Goal: Task Accomplishment & Management: Use online tool/utility

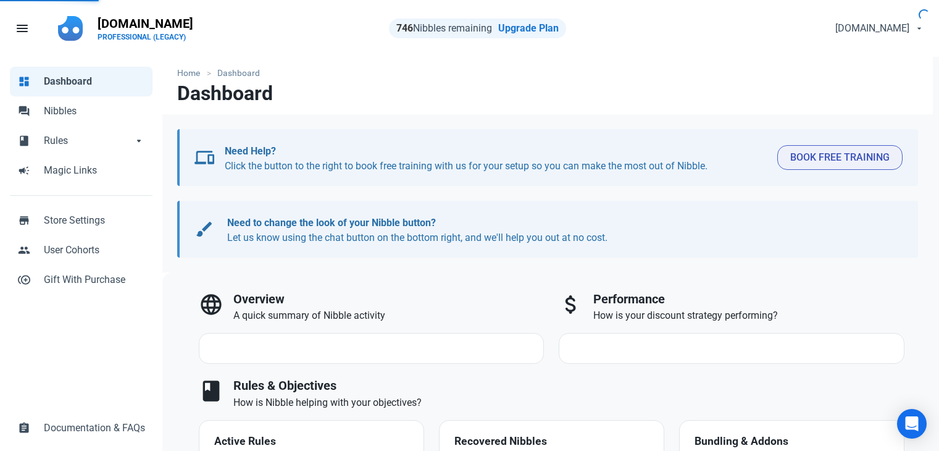
select select "7d"
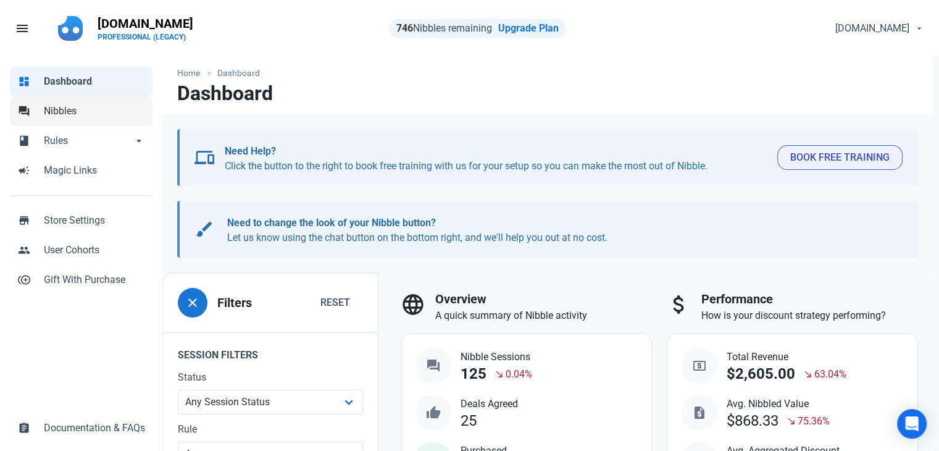
click at [67, 107] on span "Nibbles" at bounding box center [94, 111] width 101 height 15
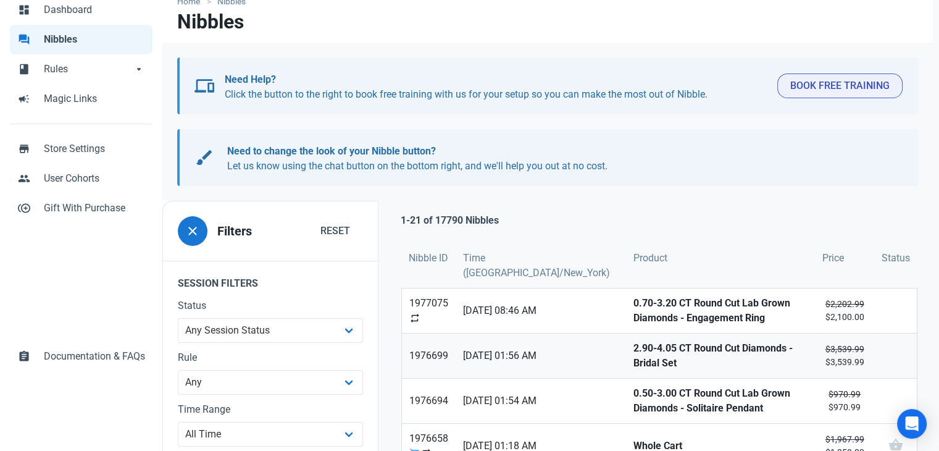
scroll to position [185, 0]
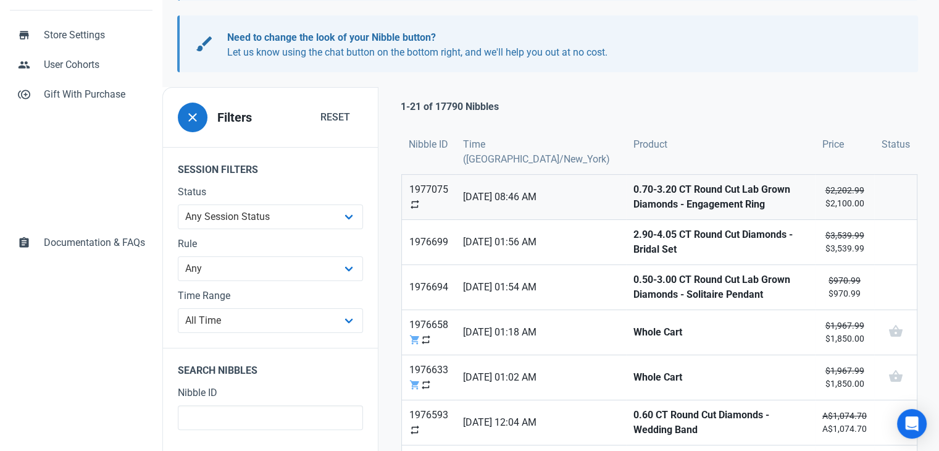
click at [626, 202] on link "0.70-3.20 CT Round Cut Lab Grown Diamonds - Engagement Ring" at bounding box center [720, 197] width 189 height 44
click at [633, 241] on strong "2.90-4.05 CT Round Cut Diamonds - Bridal Set" at bounding box center [720, 242] width 174 height 30
click at [633, 277] on strong "0.50-3.00 CT Round Cut Lab Grown Diamonds - Solitaire Pendant" at bounding box center [720, 287] width 174 height 30
drag, startPoint x: 597, startPoint y: 325, endPoint x: 601, endPoint y: 343, distance: 18.2
click at [633, 325] on strong "Whole Cart" at bounding box center [720, 332] width 174 height 15
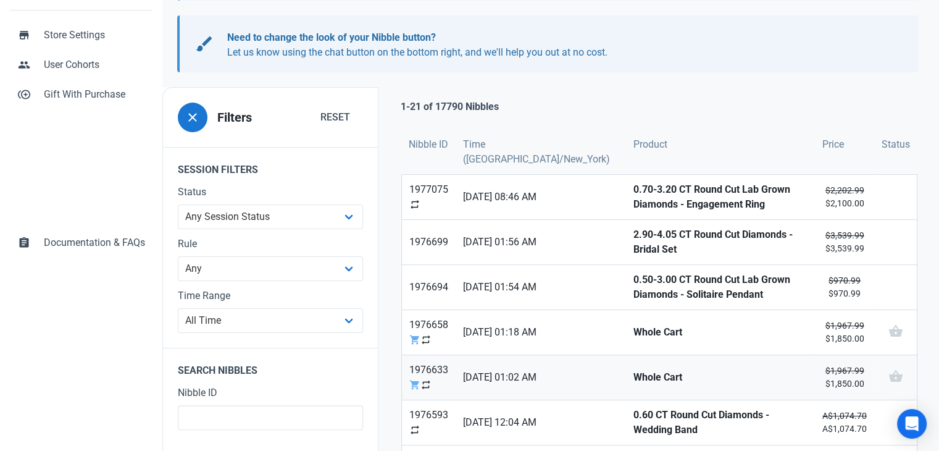
click at [626, 359] on link "Whole Cart" at bounding box center [720, 377] width 189 height 44
click at [626, 425] on link "0.60 CT Round Cut Diamonds - Wedding Band" at bounding box center [720, 422] width 189 height 44
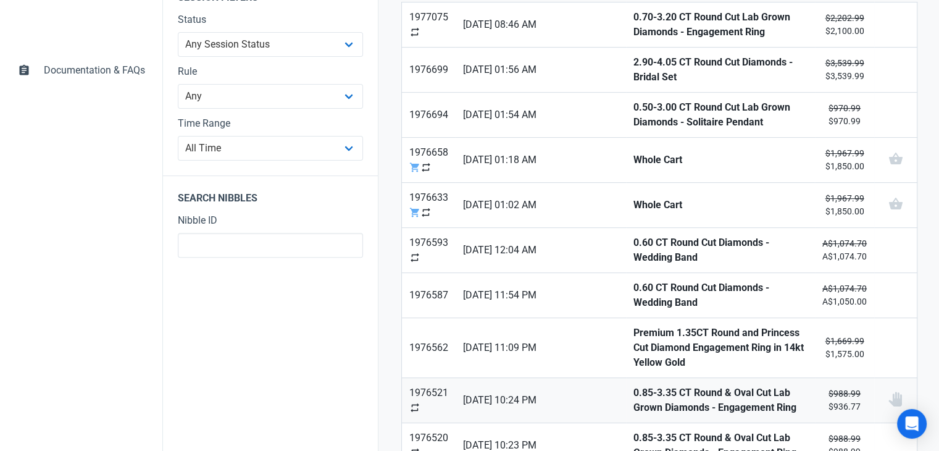
scroll to position [370, 0]
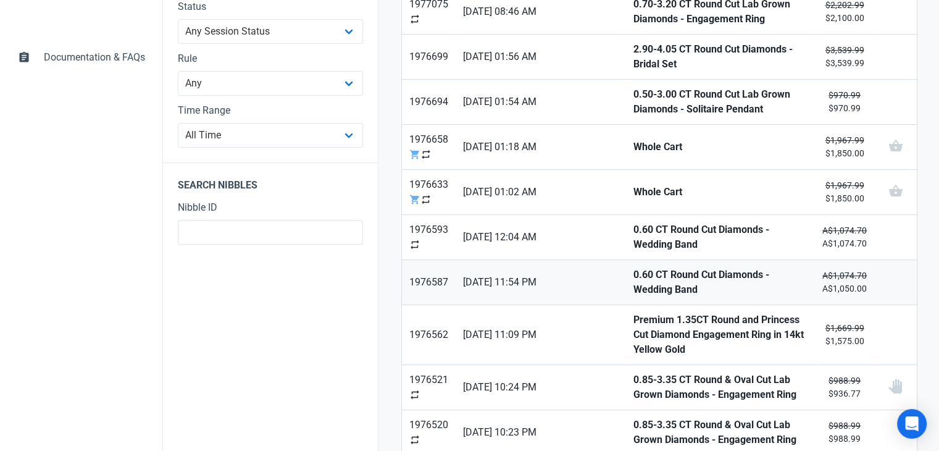
click at [633, 282] on strong "0.60 CT Round Cut Diamonds - Wedding Band" at bounding box center [720, 282] width 174 height 30
click at [633, 316] on strong "Premium 1.35CT Round and Princess Cut Diamond Engagement Ring in 14kt Yellow Go…" at bounding box center [720, 334] width 174 height 44
click at [633, 372] on strong "0.85-3.35 CT Round & Oval Cut Lab Grown Diamonds - Engagement Ring" at bounding box center [720, 387] width 174 height 30
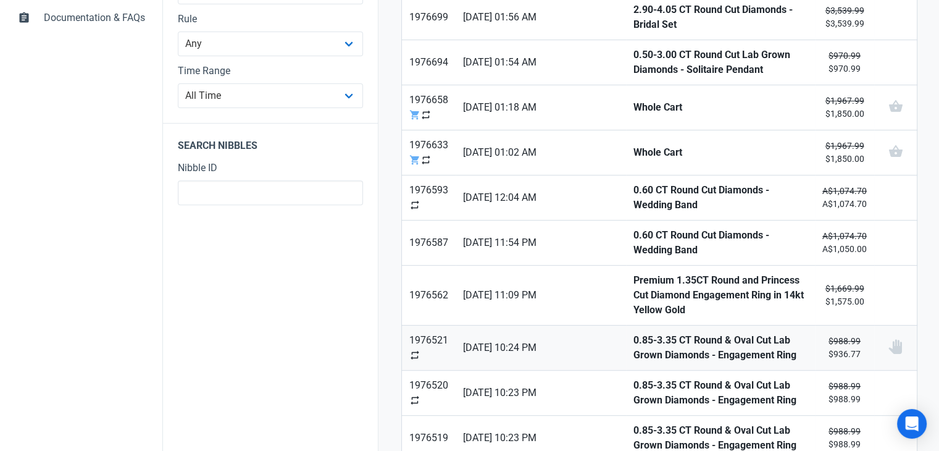
scroll to position [432, 0]
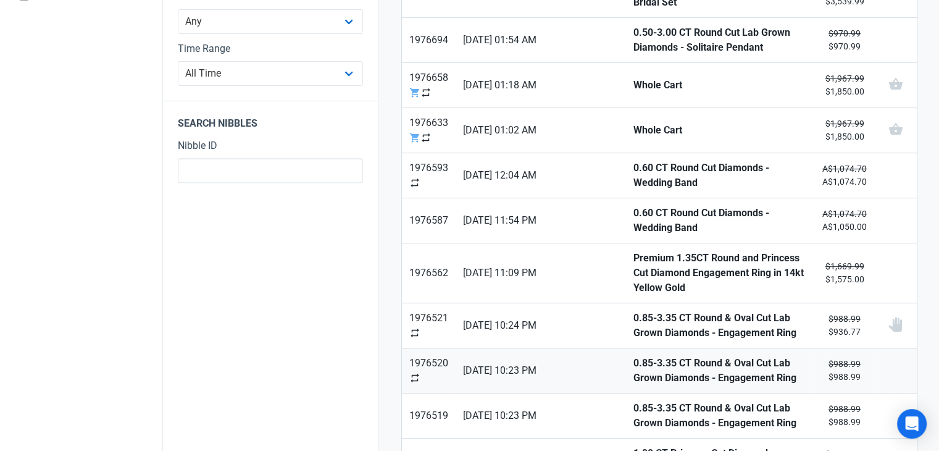
click at [633, 355] on strong "0.85-3.35 CT Round & Oval Cut Lab Grown Diamonds - Engagement Ring" at bounding box center [720, 370] width 174 height 30
click at [633, 401] on strong "0.85-3.35 CT Round & Oval Cut Lab Grown Diamonds - Engagement Ring" at bounding box center [720, 416] width 174 height 30
click at [633, 446] on strong "1.00 CT Princess Cut Diamonds - Wedding Band" at bounding box center [720, 461] width 174 height 30
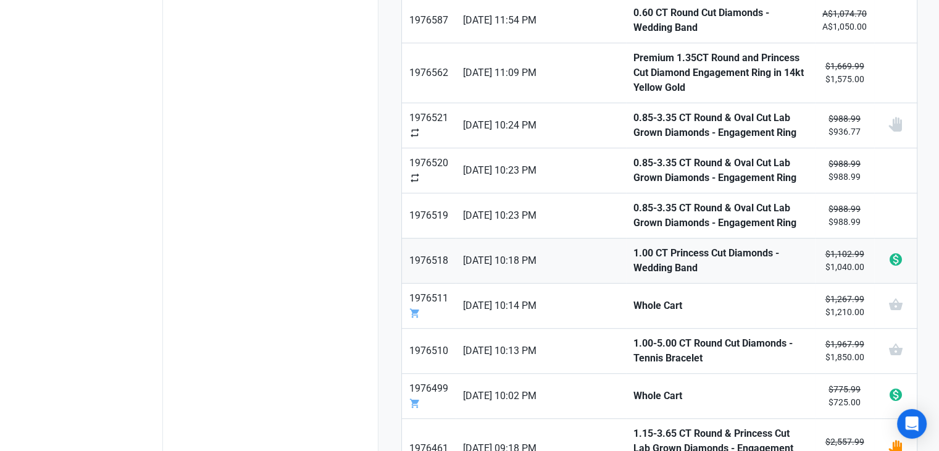
scroll to position [679, 0]
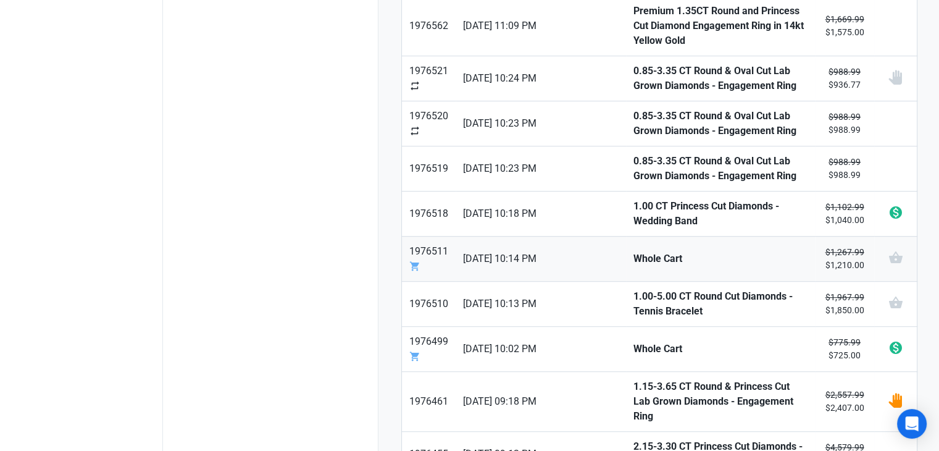
click at [633, 251] on strong "Whole Cart" at bounding box center [720, 258] width 174 height 15
click at [633, 289] on strong "1.00-5.00 CT Round Cut Diamonds - Tennis Bracelet" at bounding box center [720, 304] width 174 height 30
click at [626, 326] on link "Whole Cart" at bounding box center [720, 348] width 189 height 44
click at [633, 379] on strong "1.15-3.65 CT Round & Princess Cut Lab Grown Diamonds - Engagement Ring" at bounding box center [720, 401] width 174 height 44
click at [633, 439] on strong "2.15-3.30 CT Princess Cut Diamonds - Engagement Ring" at bounding box center [720, 454] width 174 height 30
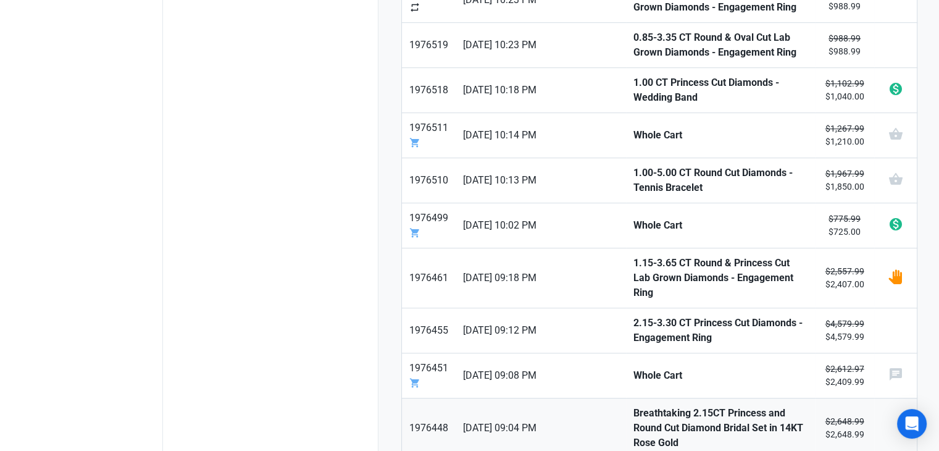
scroll to position [849, 0]
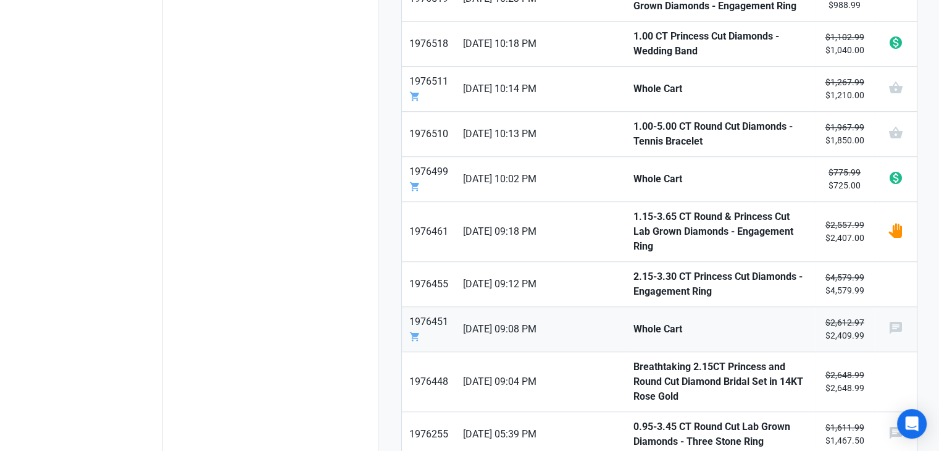
click at [633, 322] on strong "Whole Cart" at bounding box center [720, 329] width 174 height 15
click at [633, 359] on strong "Breathtaking 2.15CT Princess and Round Cut Diamond Bridal Set in 14KT Rose Gold" at bounding box center [720, 381] width 174 height 44
click at [633, 419] on strong "0.95-3.45 CT Round Cut Lab Grown Diamonds - Three Stone Ring" at bounding box center [720, 434] width 174 height 30
type input "2"
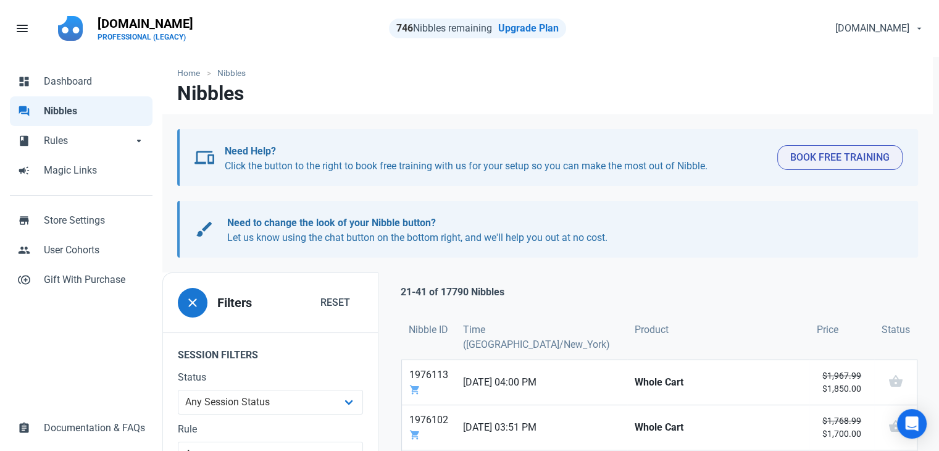
click at [42, 372] on div "dashboard Dashboard forum Nibbles book Rules book Rules arrow_drop_down book Ru…" at bounding box center [81, 255] width 162 height 396
drag, startPoint x: 17, startPoint y: 364, endPoint x: 55, endPoint y: 352, distance: 39.8
click at [20, 363] on div "dashboard Dashboard forum Nibbles book Rules book Rules arrow_drop_down book Ru…" at bounding box center [81, 255] width 162 height 396
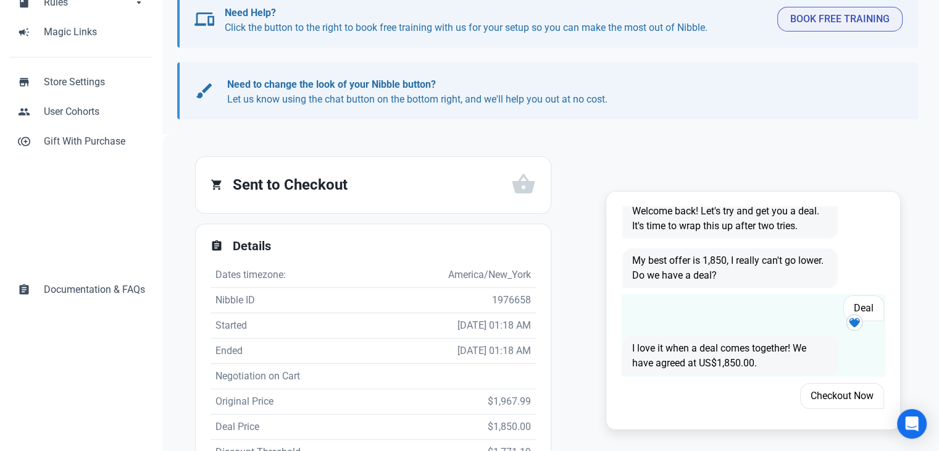
scroll to position [185, 0]
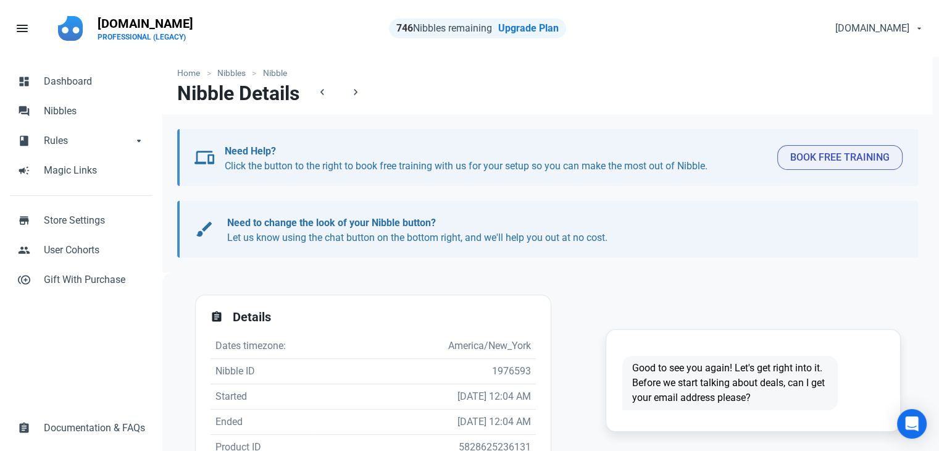
scroll to position [123, 0]
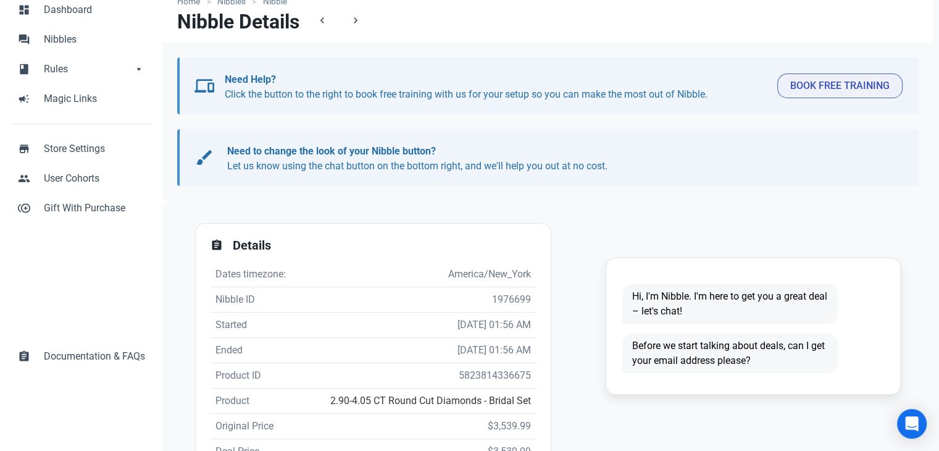
scroll to position [247, 0]
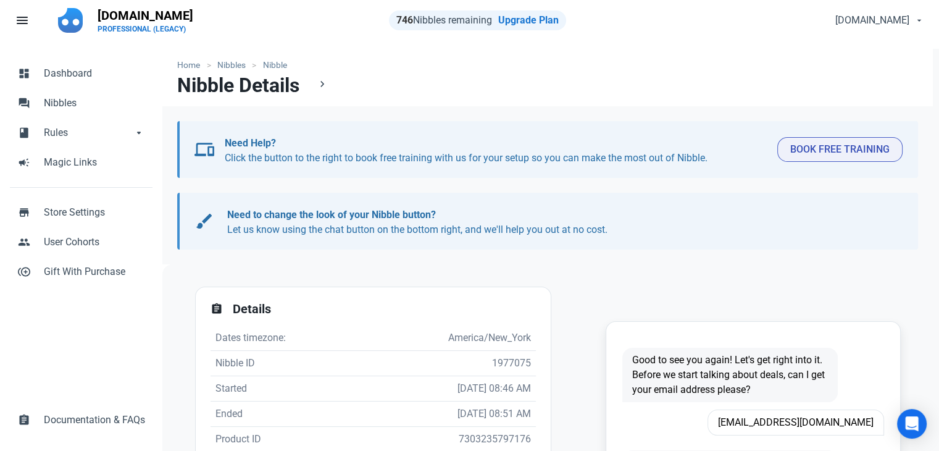
scroll to position [62, 0]
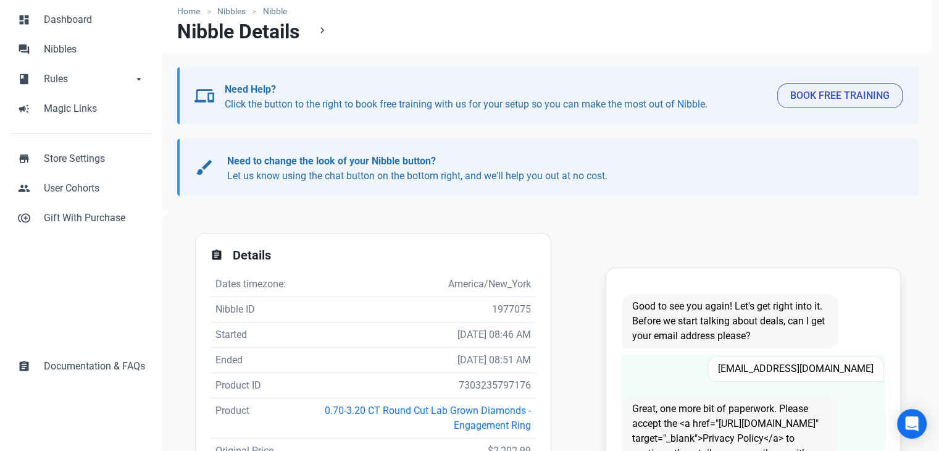
click at [761, 364] on span "[EMAIL_ADDRESS][DOMAIN_NAME]" at bounding box center [795, 368] width 177 height 26
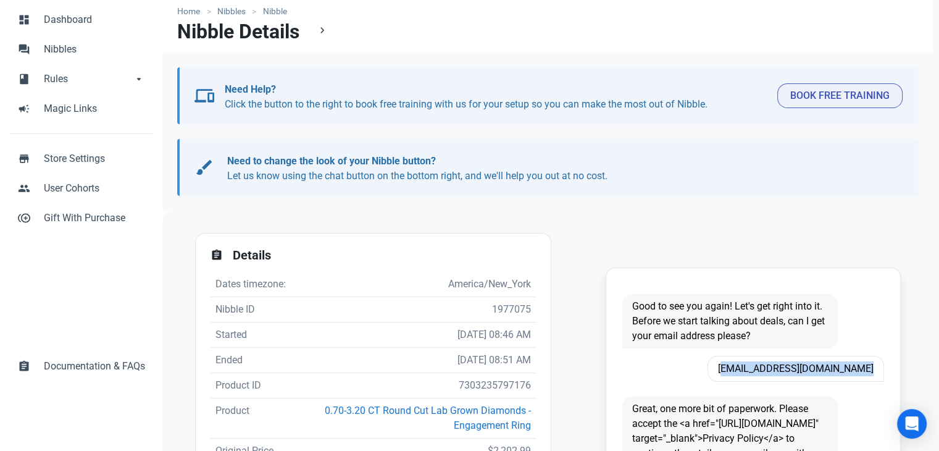
copy span "[EMAIL_ADDRESS][DOMAIN_NAME]"
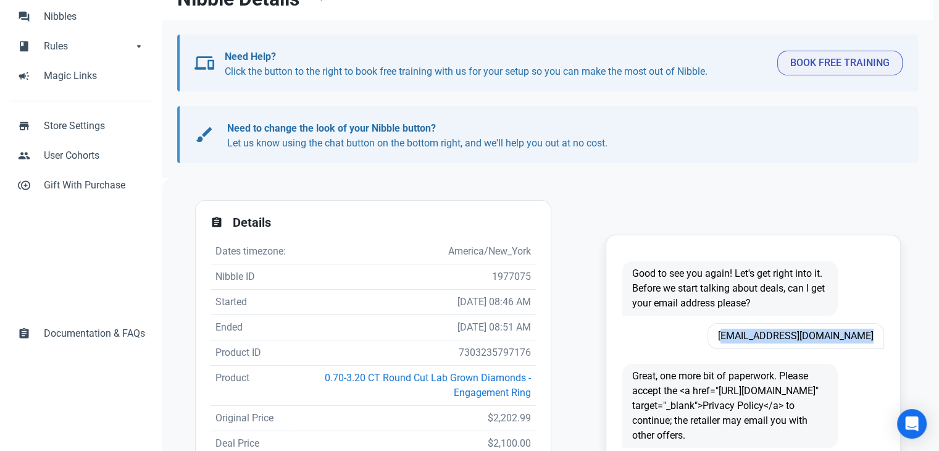
scroll to position [123, 0]
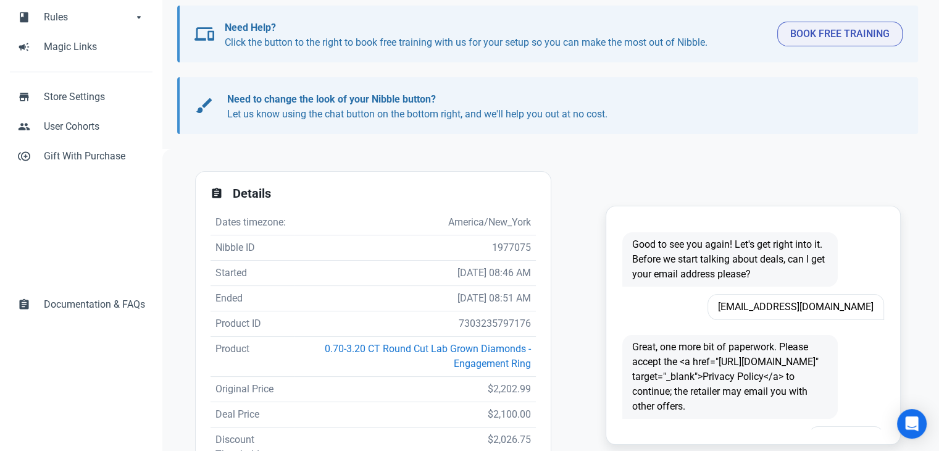
click at [503, 315] on td "7303235797176" at bounding box center [414, 323] width 241 height 25
click at [503, 317] on td "7303235797176" at bounding box center [414, 323] width 241 height 25
copy td "7303235797176"
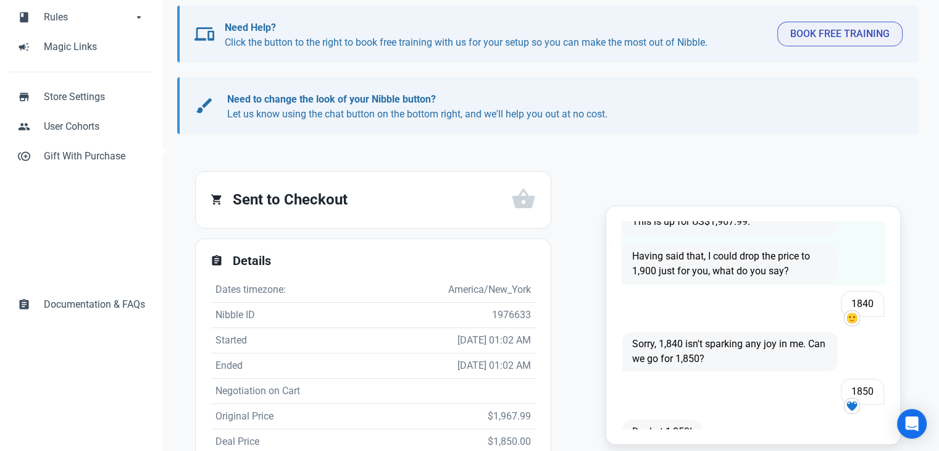
scroll to position [91, 0]
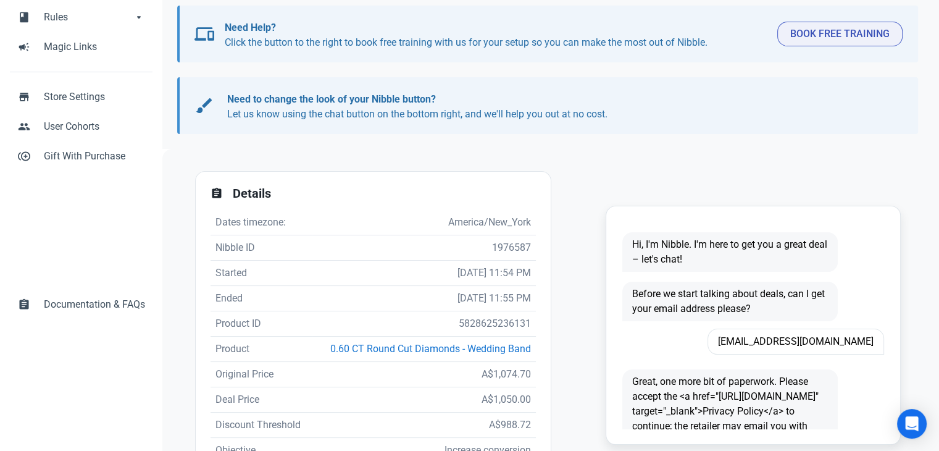
scroll to position [185, 0]
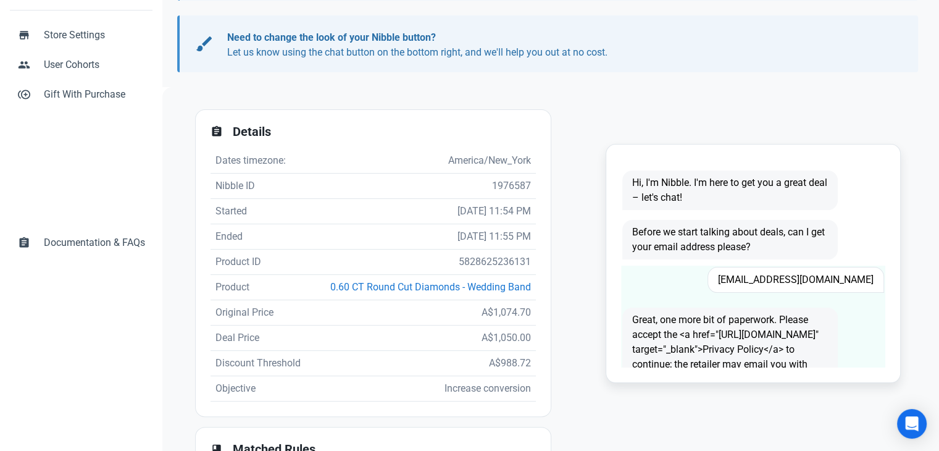
click at [798, 280] on span "irenesearle20@gmail.com" at bounding box center [795, 280] width 177 height 26
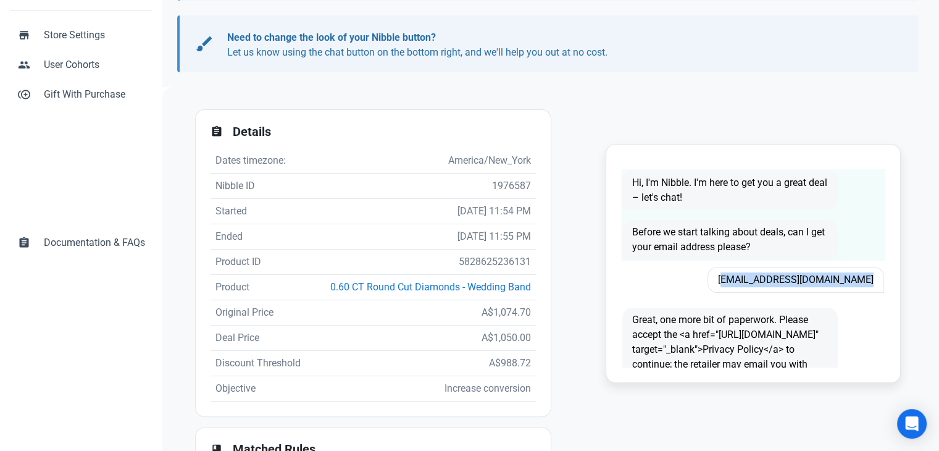
copy span "irenesearle20@gmail.com"
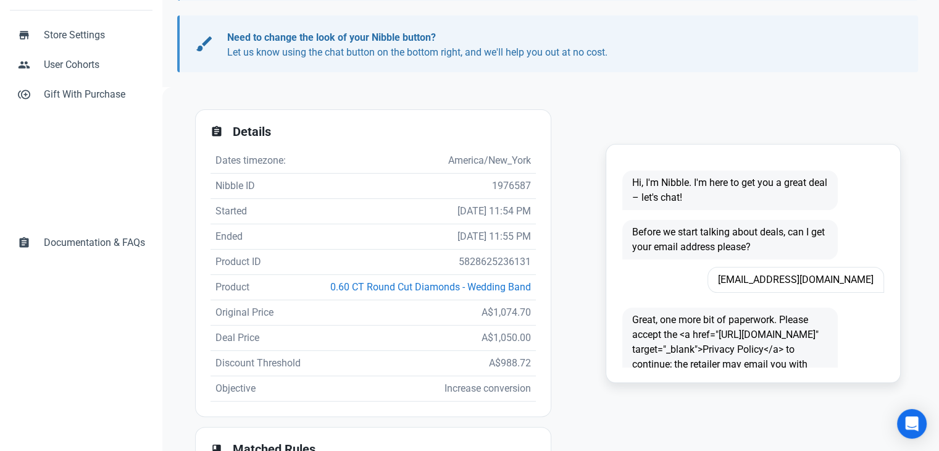
click at [483, 262] on td "5828625236131" at bounding box center [424, 261] width 224 height 25
copy td "5828625236131"
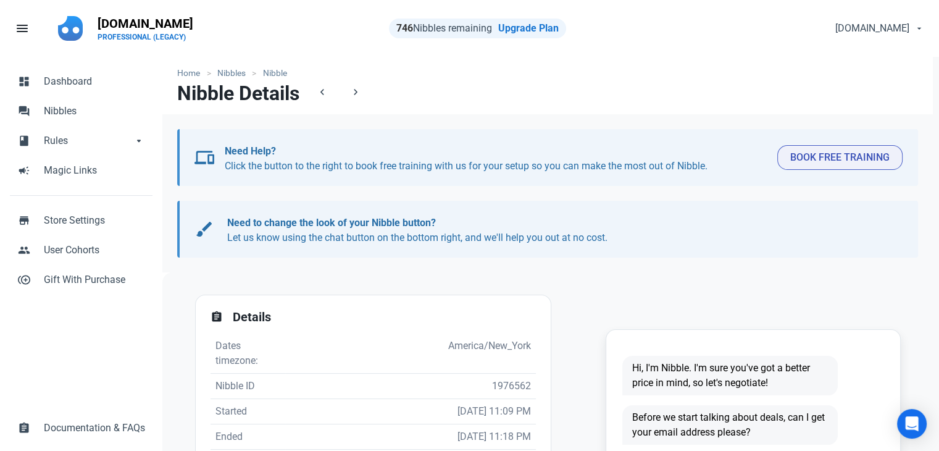
scroll to position [247, 0]
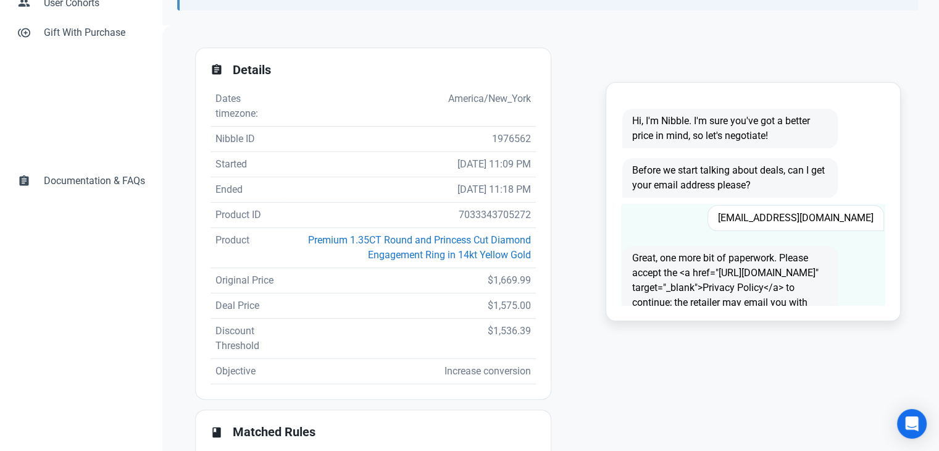
click at [792, 220] on span "[EMAIL_ADDRESS][DOMAIN_NAME]" at bounding box center [795, 218] width 177 height 26
click at [791, 220] on span "Oliverabundia@gmail.com" at bounding box center [795, 218] width 177 height 26
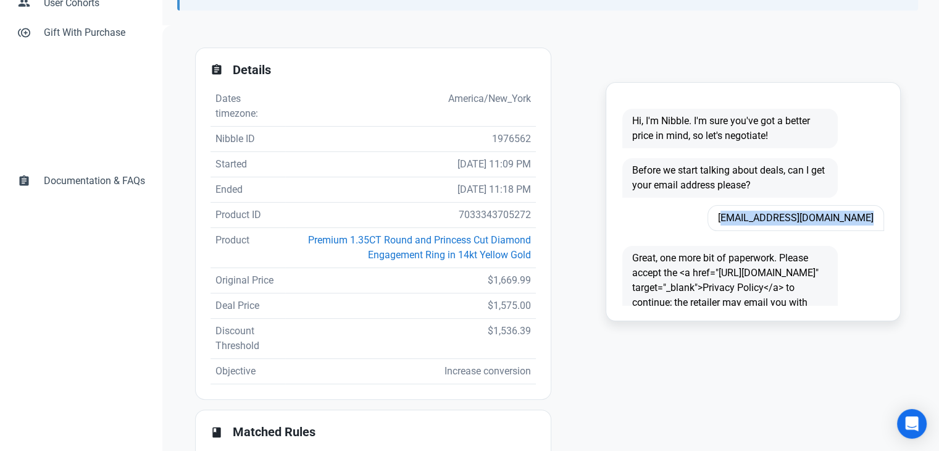
copy span "Oliverabundia@gmail.com"
click at [491, 211] on td "7033343705272" at bounding box center [410, 214] width 250 height 25
copy td "7033343705272"
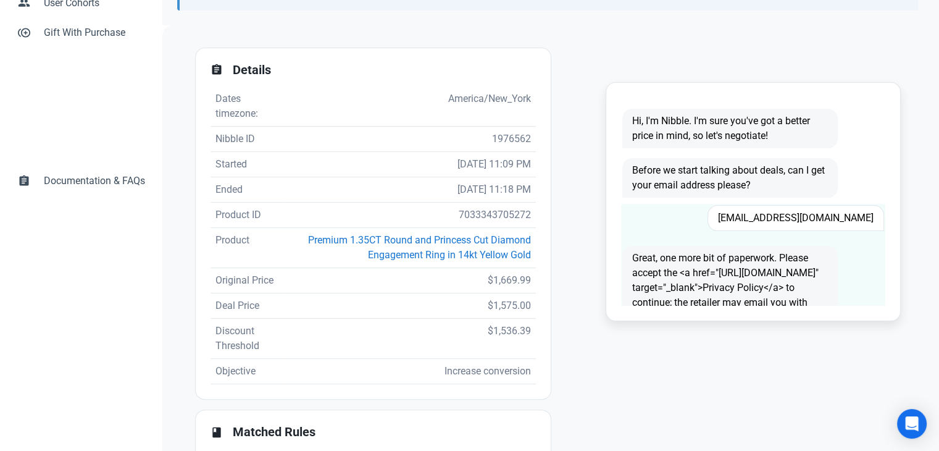
click at [776, 210] on span "Oliverabundia@gmail.com" at bounding box center [795, 218] width 177 height 26
click at [776, 213] on span "Oliverabundia@gmail.com" at bounding box center [795, 218] width 177 height 26
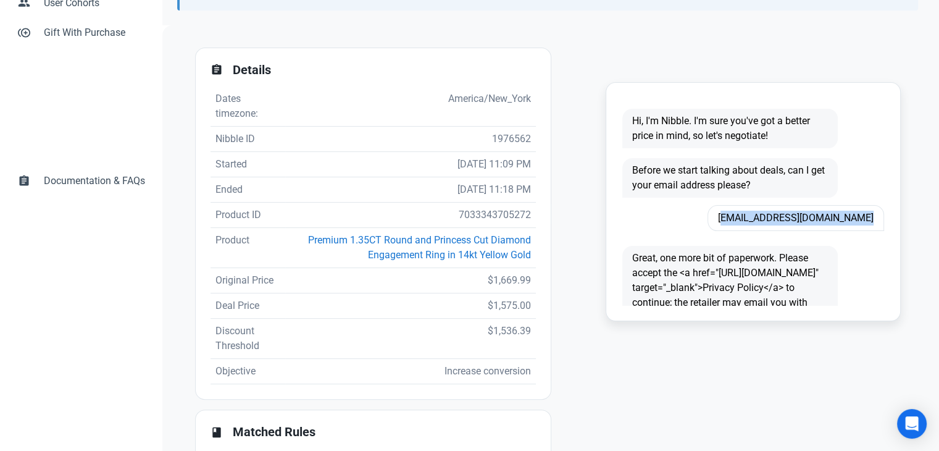
copy span "Oliverabundia@gmail.com"
click at [484, 212] on td "7033343705272" at bounding box center [410, 214] width 250 height 25
copy td "7033343705272"
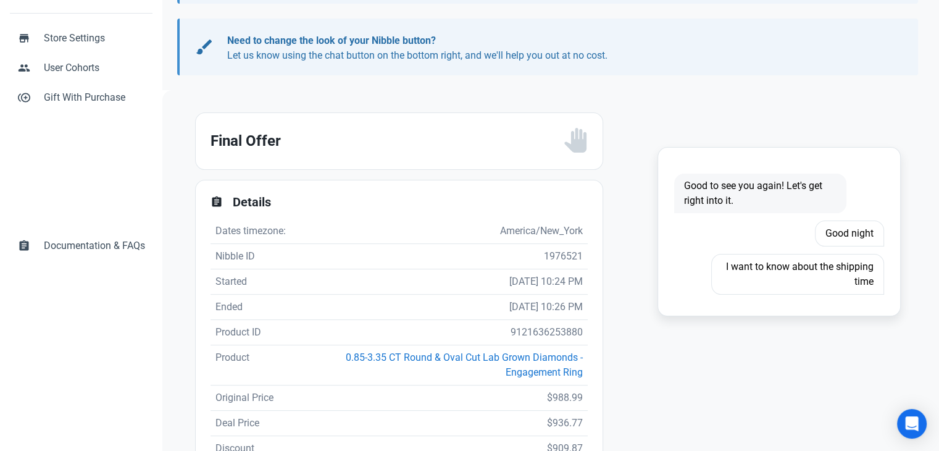
scroll to position [185, 0]
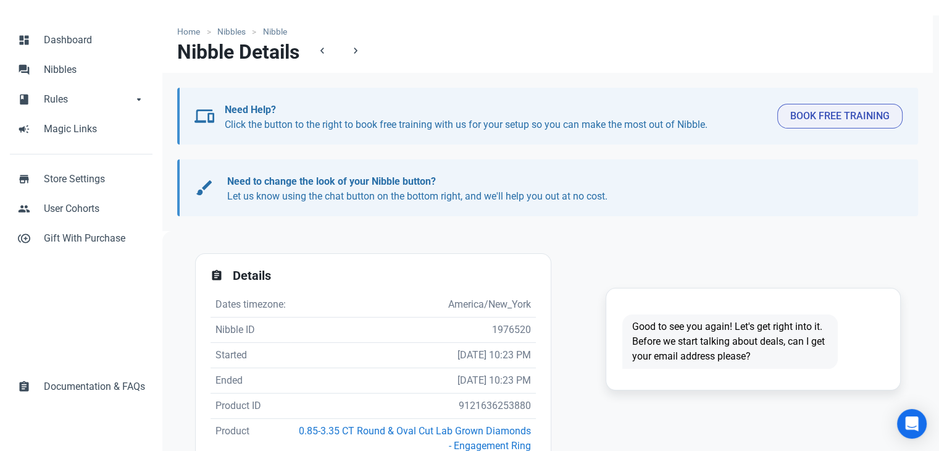
scroll to position [123, 0]
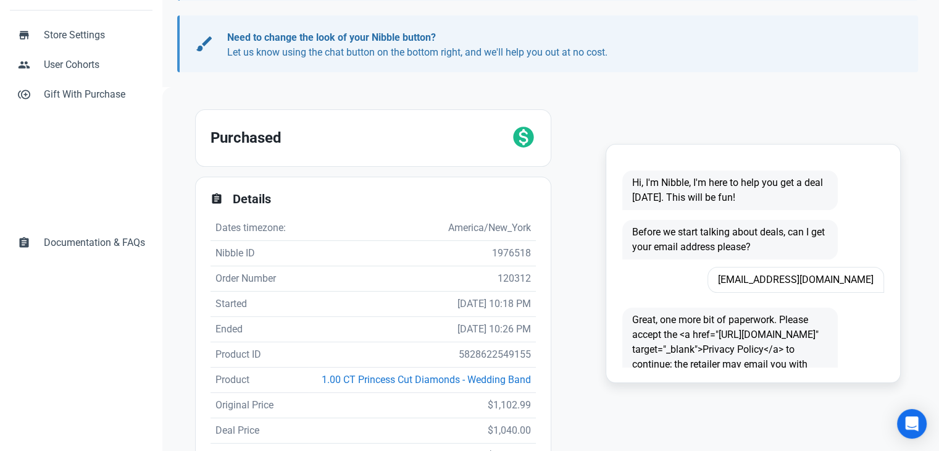
scroll to position [247, 0]
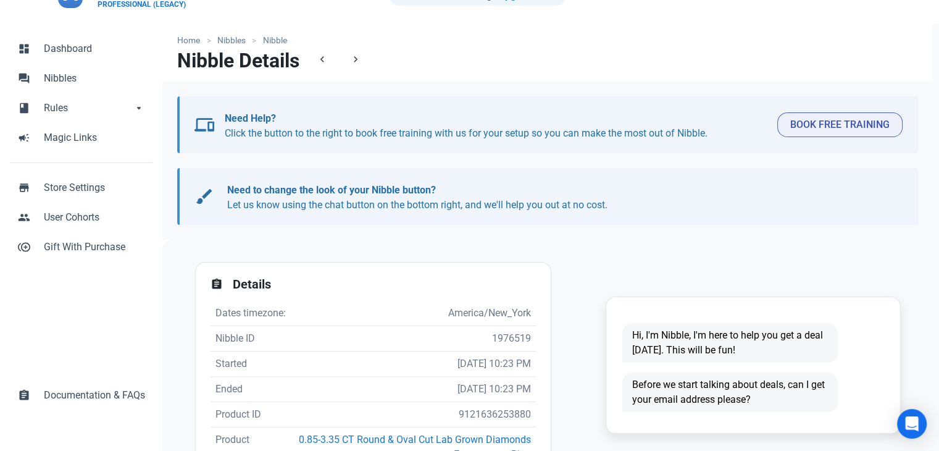
scroll to position [123, 0]
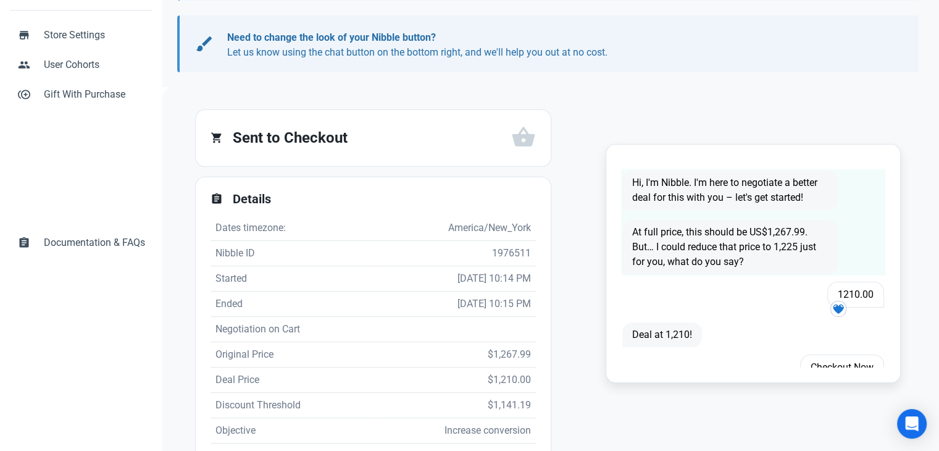
scroll to position [19, 0]
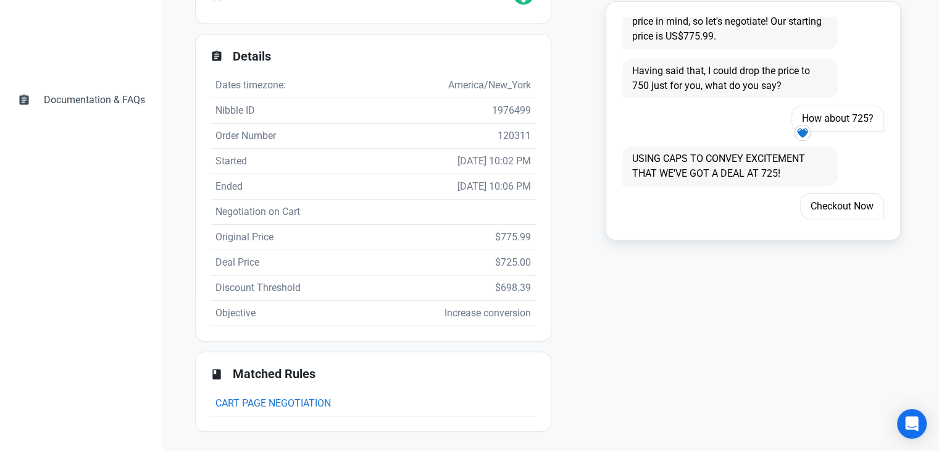
scroll to position [328, 0]
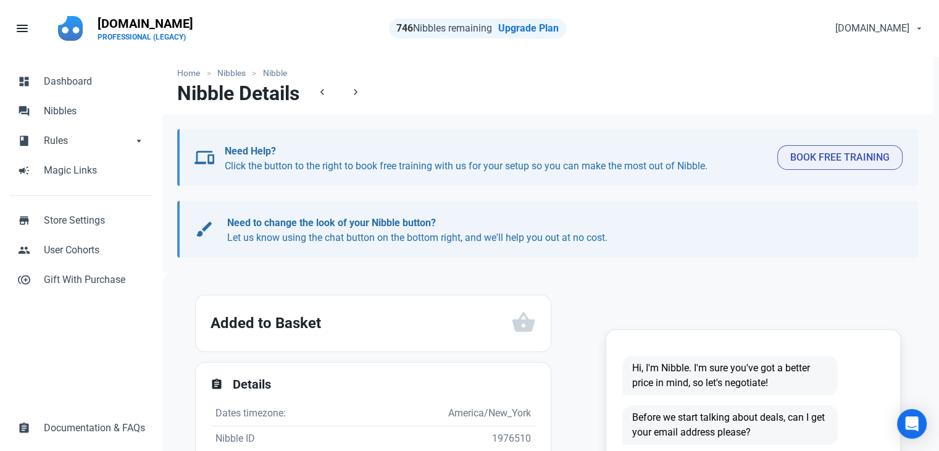
scroll to position [123, 0]
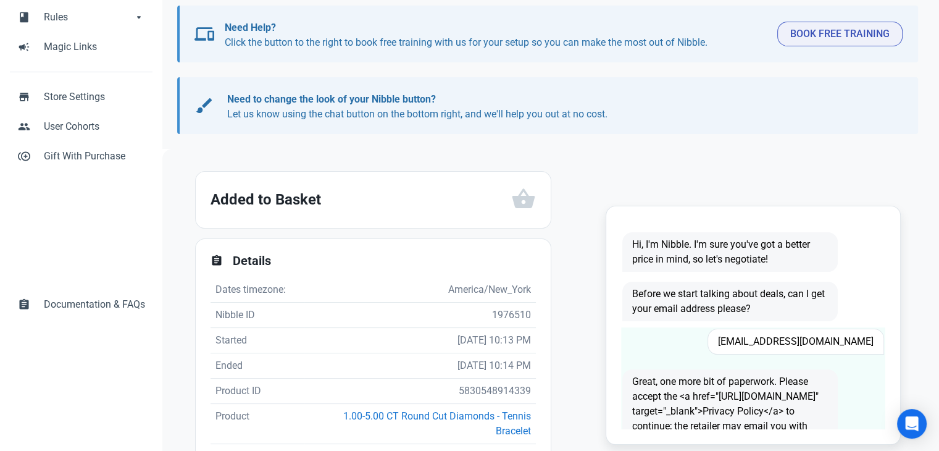
click at [825, 330] on span "[EMAIL_ADDRESS][DOMAIN_NAME]" at bounding box center [795, 341] width 177 height 26
click at [817, 340] on span "Mommyof3trips@icloud.com" at bounding box center [795, 341] width 177 height 26
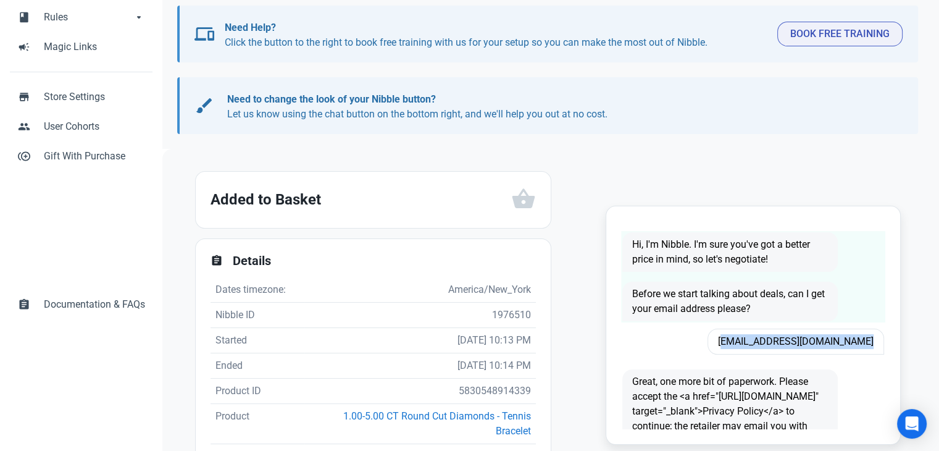
copy span "Mommyof3trips@icloud.com"
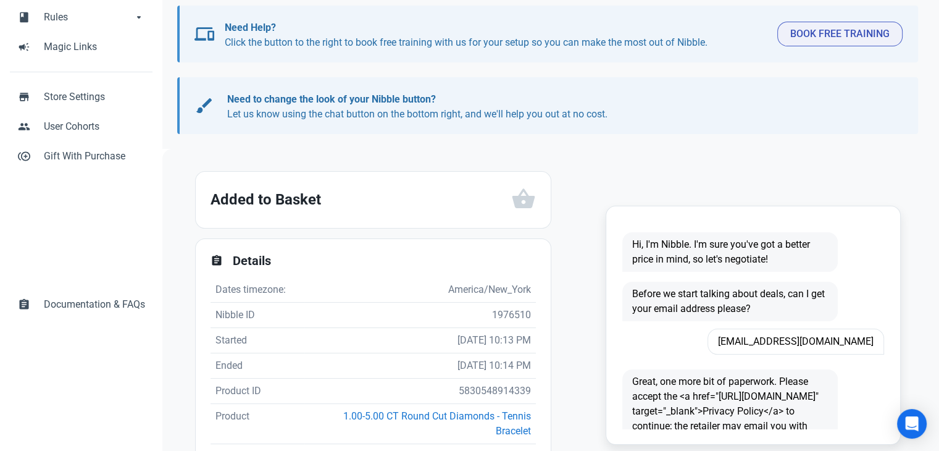
click at [486, 392] on td "5830548914339" at bounding box center [419, 390] width 231 height 25
copy td "5830548914339"
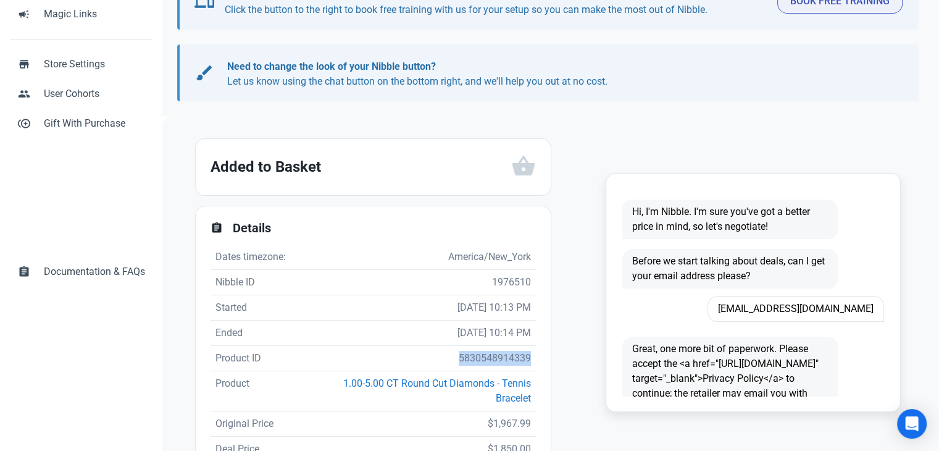
scroll to position [185, 0]
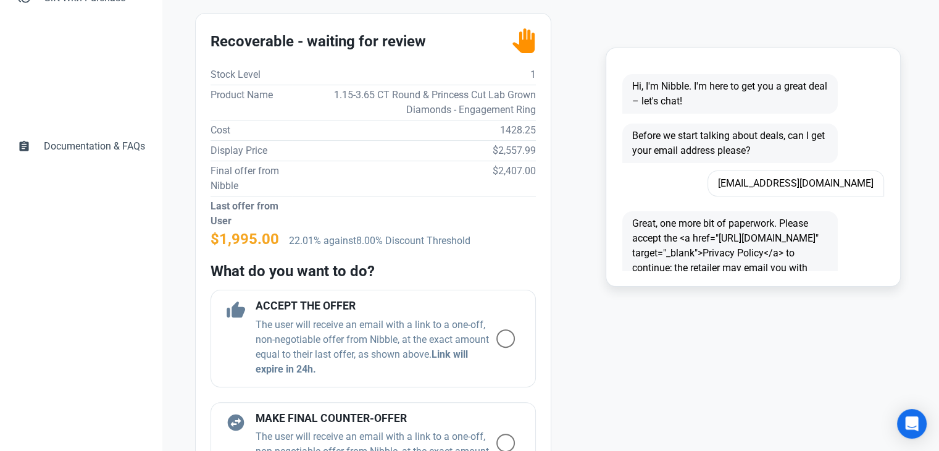
scroll to position [309, 0]
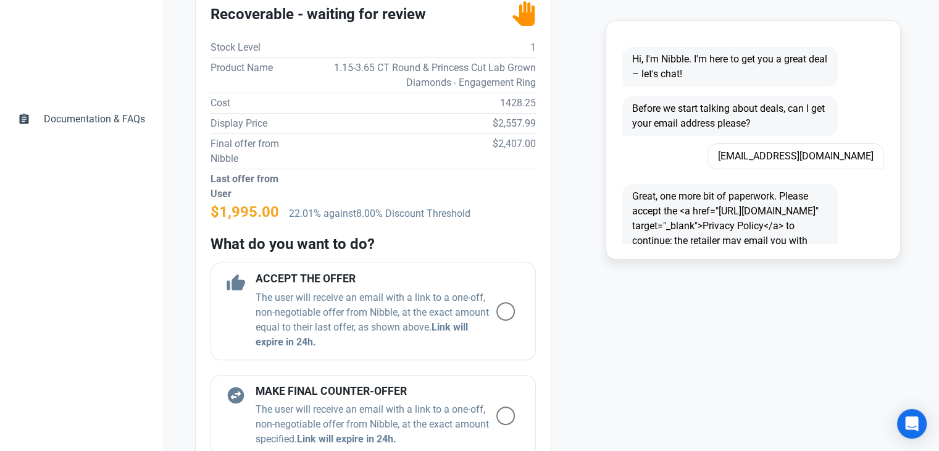
click at [504, 125] on td "$2,557.99" at bounding box center [414, 123] width 244 height 20
copy td "2,557.99"
drag, startPoint x: 368, startPoint y: 391, endPoint x: 373, endPoint y: 386, distance: 7.4
click at [368, 391] on h4 "MAKE FINAL COUNTER-OFFER" at bounding box center [376, 391] width 241 height 12
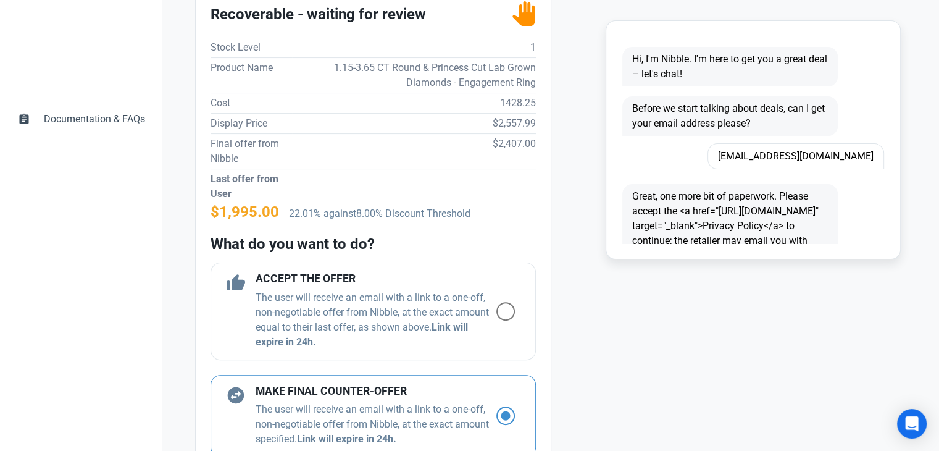
radio input "true"
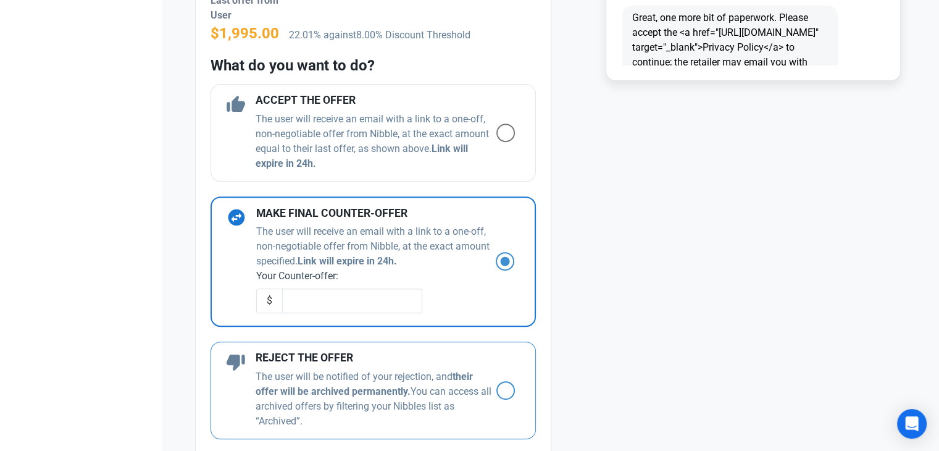
scroll to position [494, 0]
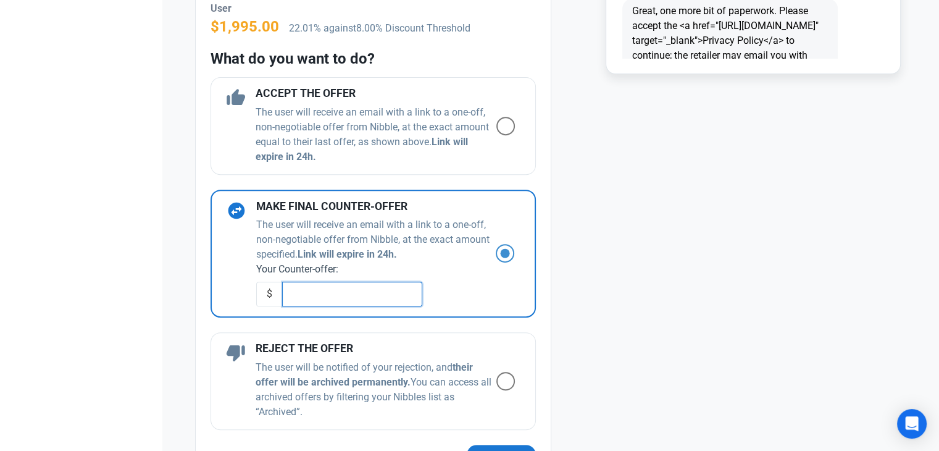
click at [384, 302] on input "text" at bounding box center [352, 293] width 140 height 25
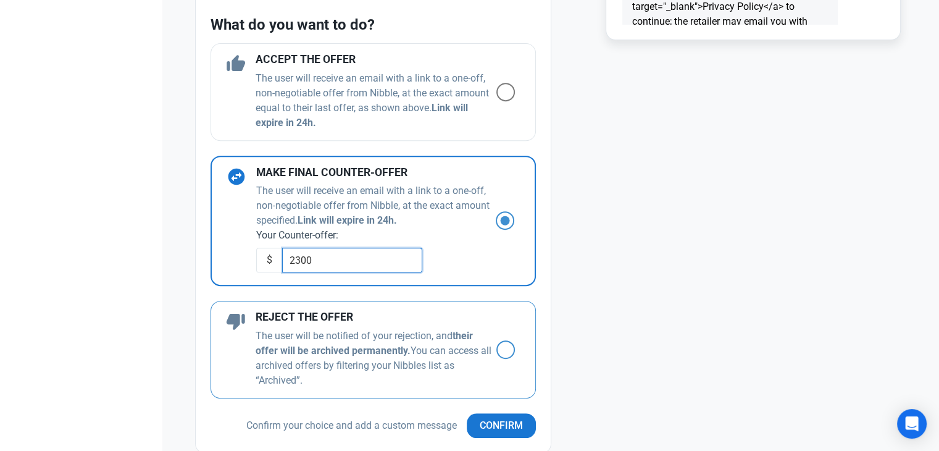
scroll to position [555, 0]
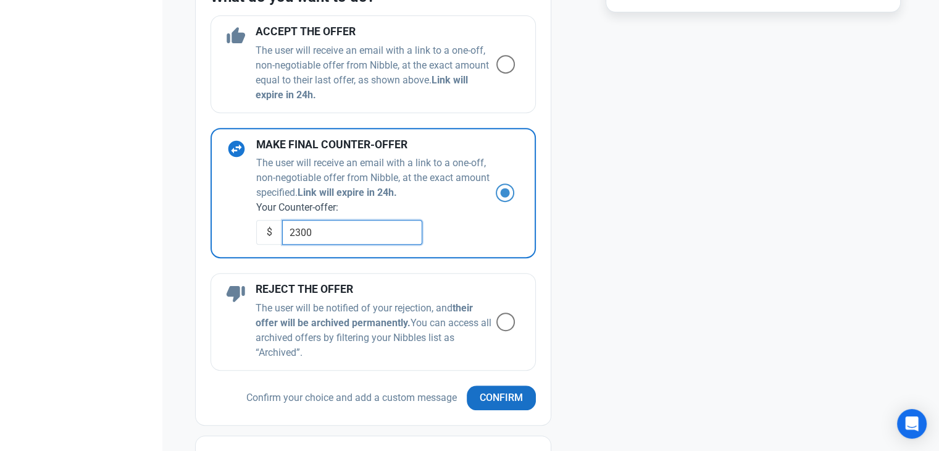
type input "2300"
click at [494, 394] on span "Confirm" at bounding box center [501, 397] width 43 height 15
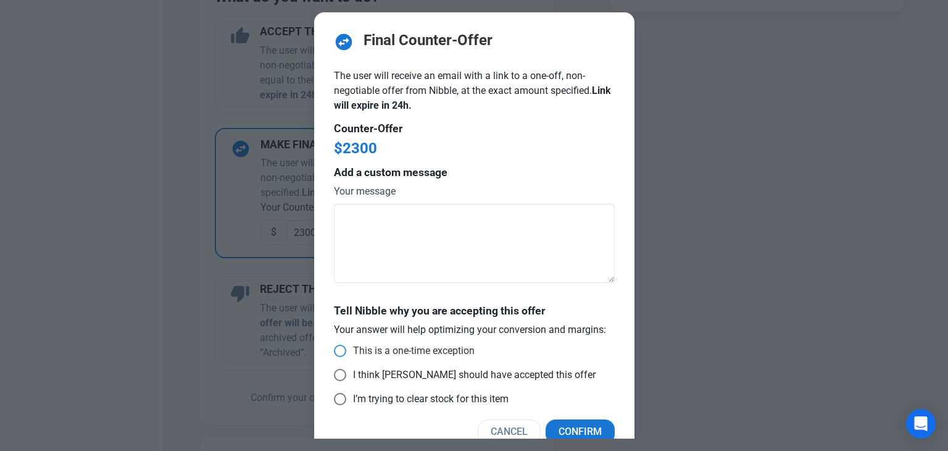
click at [379, 352] on span "This is a one-time exception" at bounding box center [410, 350] width 128 height 12
click at [342, 352] on input "This is a one-time exception" at bounding box center [338, 351] width 8 height 8
radio input "true"
click at [569, 424] on span "Confirm" at bounding box center [580, 431] width 43 height 15
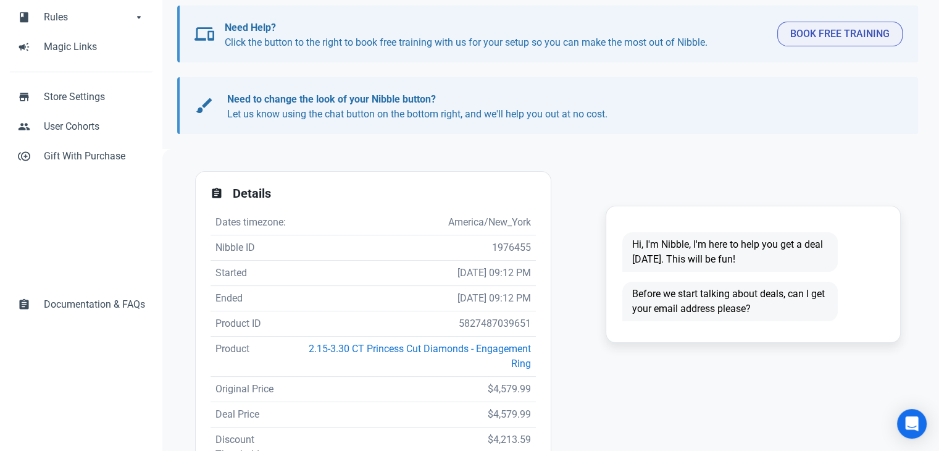
scroll to position [1, 0]
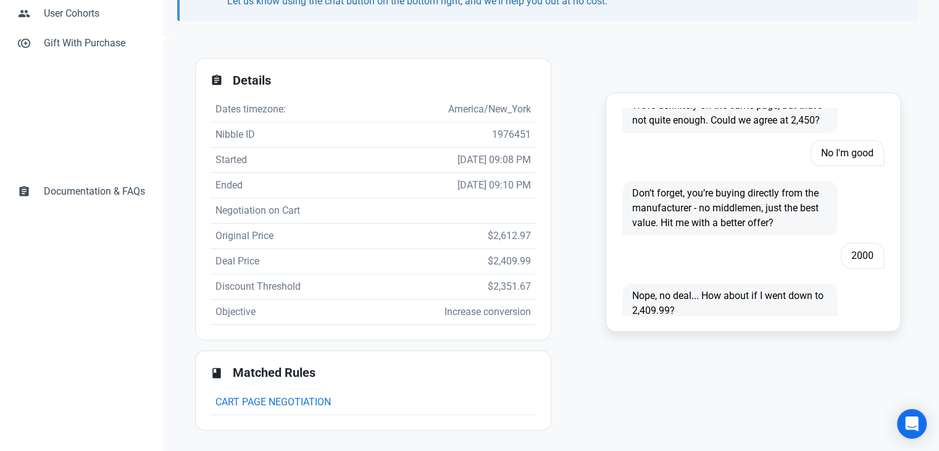
scroll to position [348, 0]
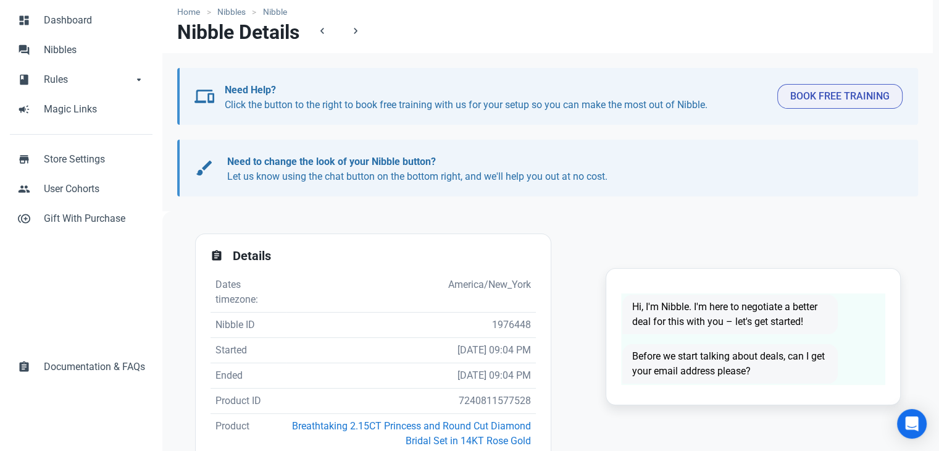
scroll to position [62, 0]
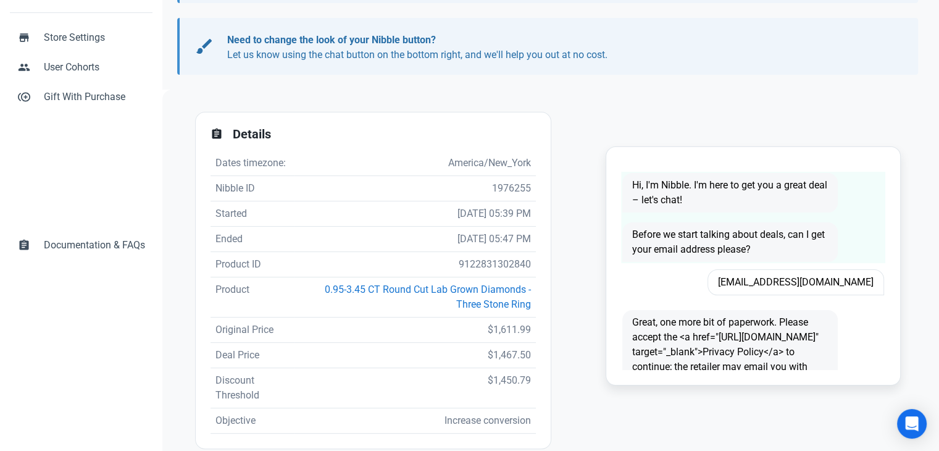
scroll to position [185, 0]
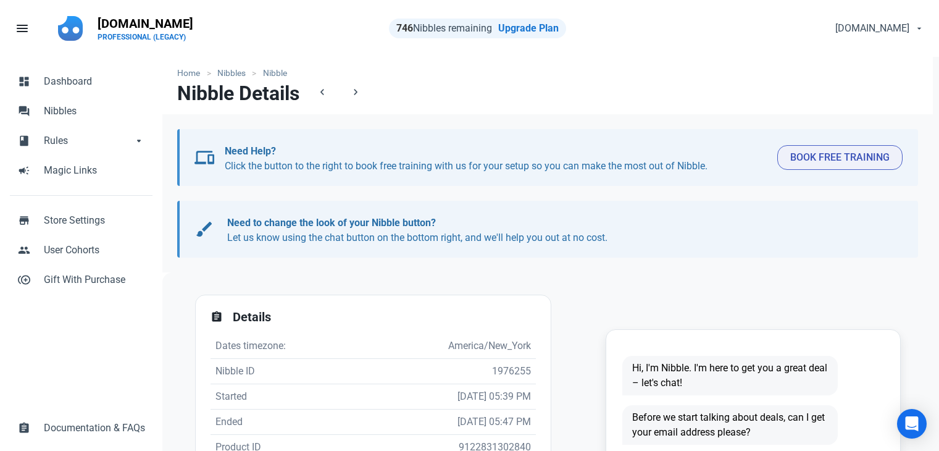
scroll to position [185, 0]
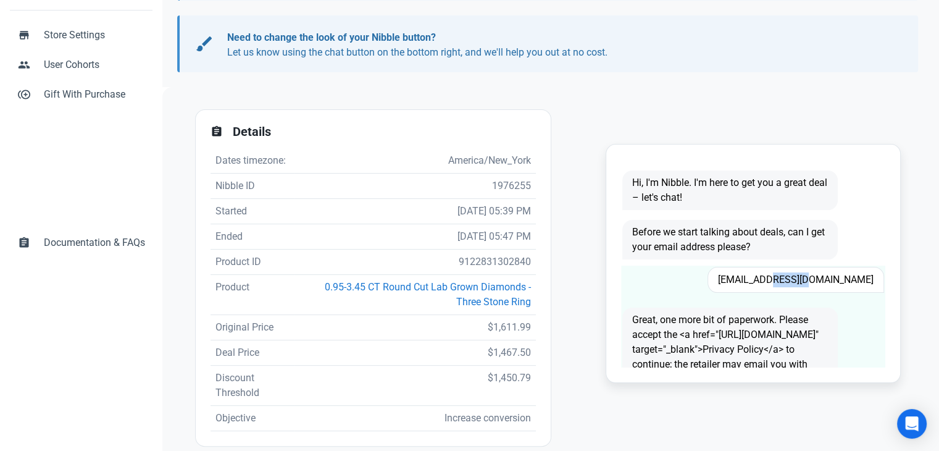
click at [807, 274] on span "[EMAIL_ADDRESS][DOMAIN_NAME]" at bounding box center [795, 280] width 177 height 26
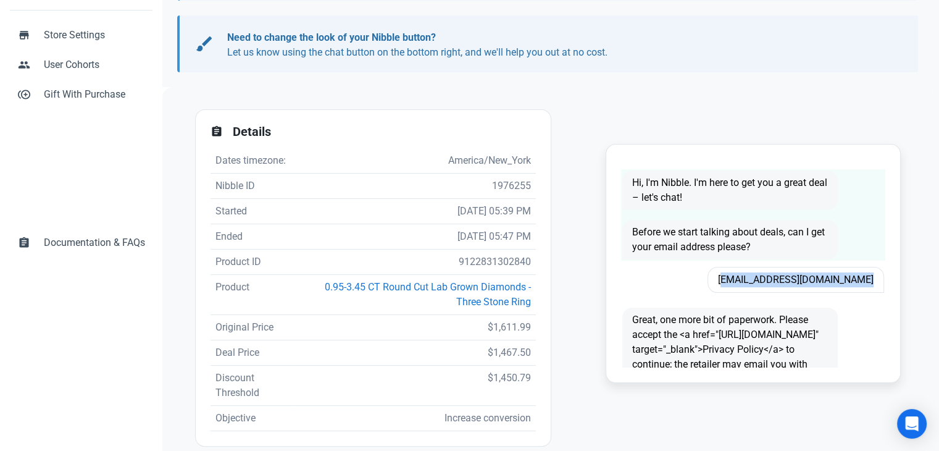
copy span "[EMAIL_ADDRESS][DOMAIN_NAME]"
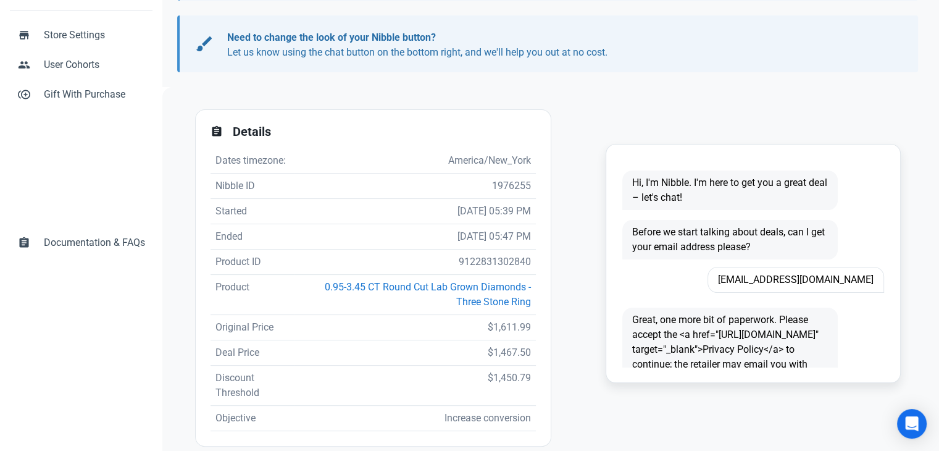
drag, startPoint x: 496, startPoint y: 253, endPoint x: 494, endPoint y: 260, distance: 7.0
click at [496, 254] on td "9122831302840" at bounding box center [414, 261] width 241 height 25
click at [493, 263] on td "9122831302840" at bounding box center [414, 261] width 241 height 25
copy td "9122831302840"
